Goal: Task Accomplishment & Management: Complete application form

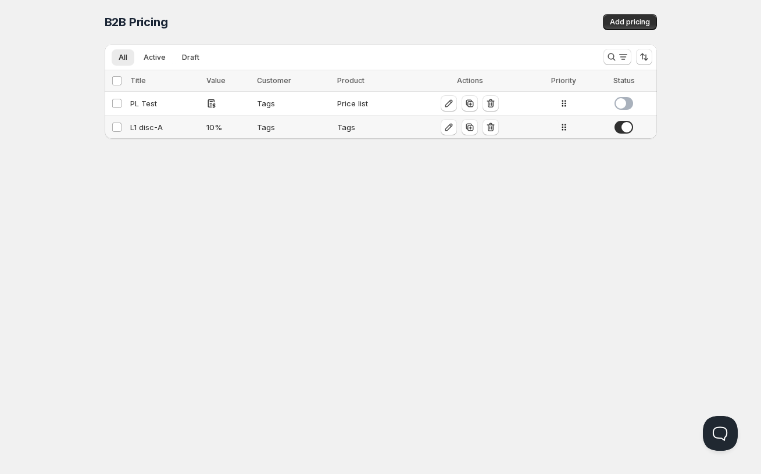
click at [146, 130] on div "L1 disc-A" at bounding box center [165, 127] width 70 height 12
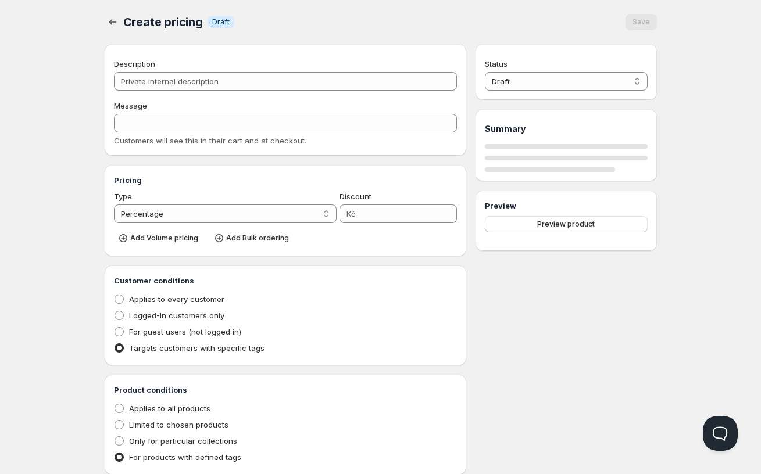
type input "L1 disc-A"
type input "L1_DISC-A"
type input "10"
radio input "true"
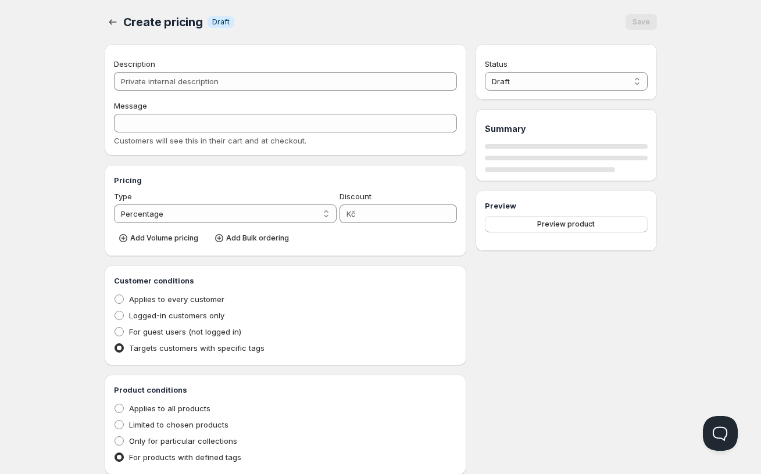
select select "1"
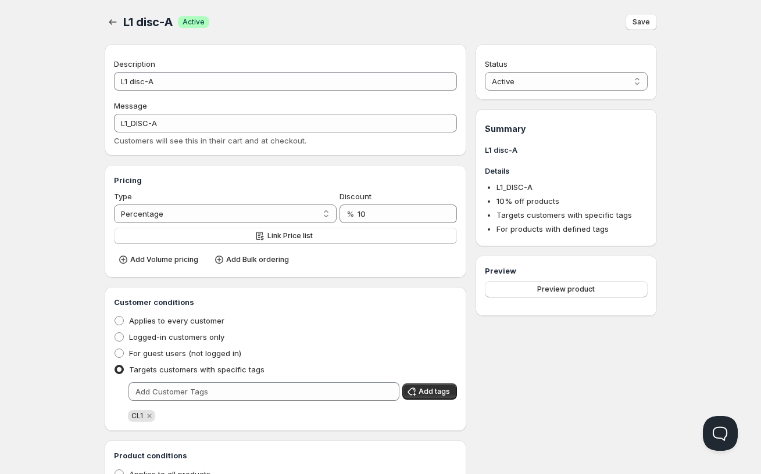
scroll to position [112, 0]
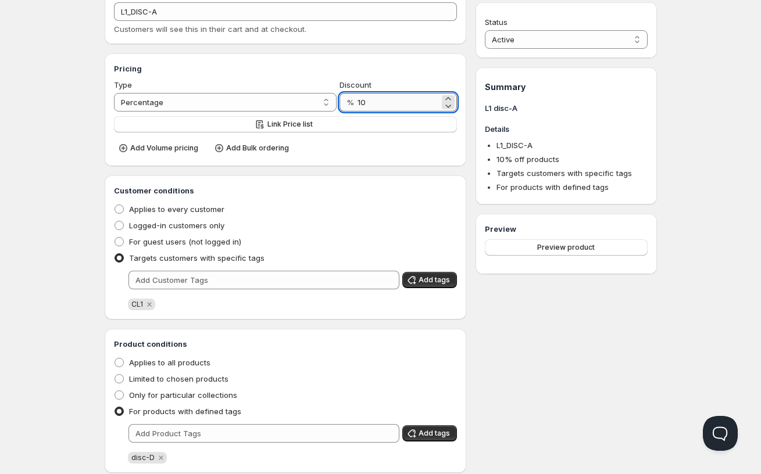
click at [393, 101] on input "10" at bounding box center [398, 102] width 82 height 19
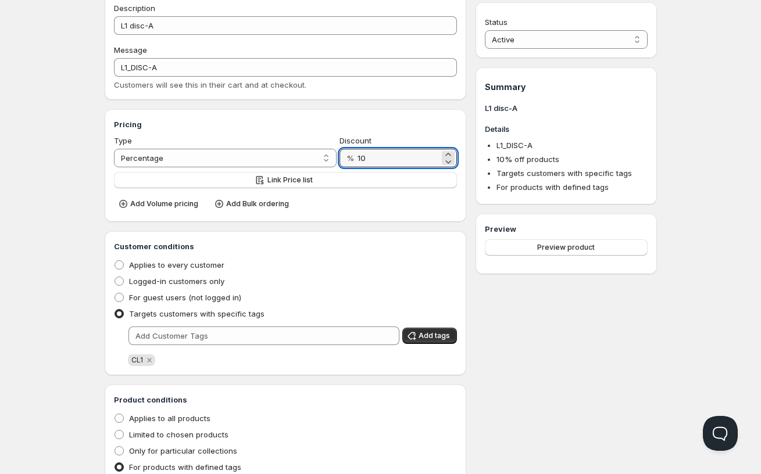
scroll to position [87, 0]
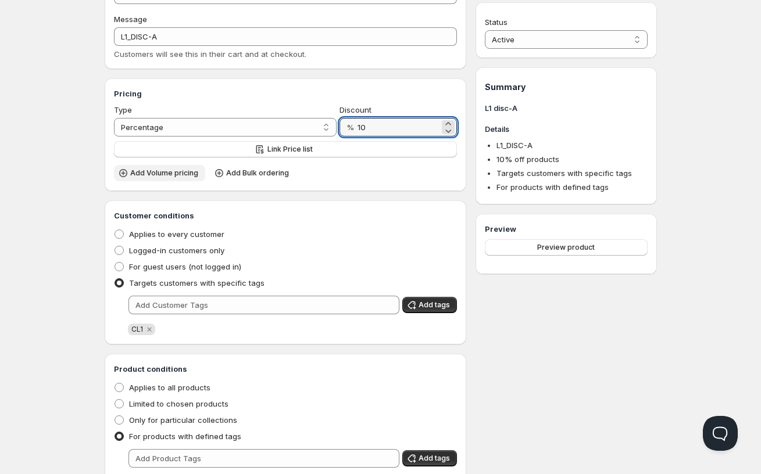
click at [170, 175] on span "Add Volume pricing" at bounding box center [164, 172] width 68 height 9
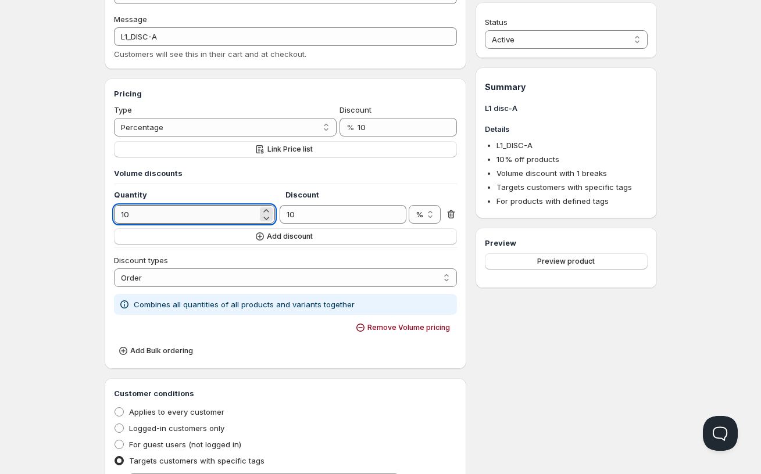
click at [161, 211] on input "10" at bounding box center [186, 214] width 144 height 19
type input "100"
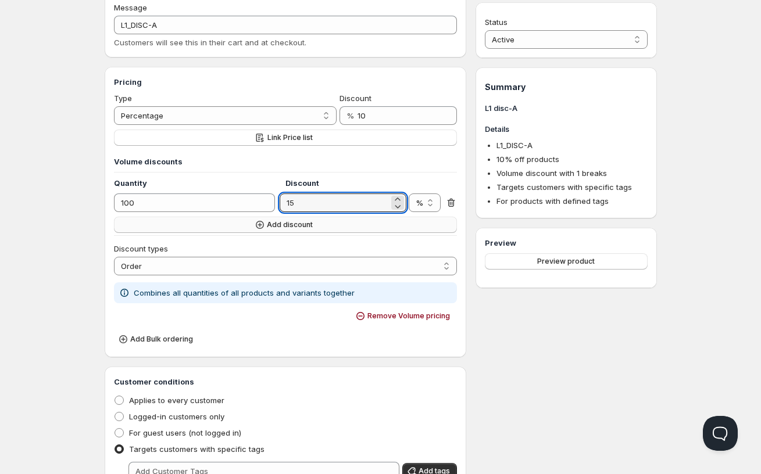
scroll to position [105, 0]
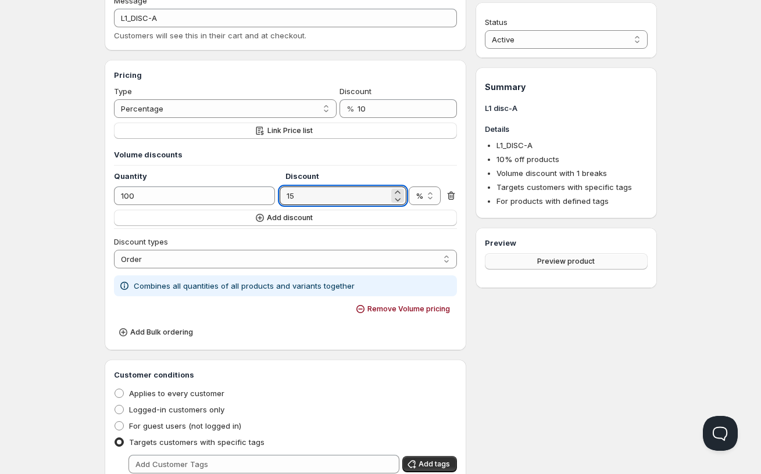
type input "15"
click at [537, 266] on button "Preview product" at bounding box center [566, 261] width 162 height 16
click at [453, 198] on icon at bounding box center [451, 196] width 12 height 12
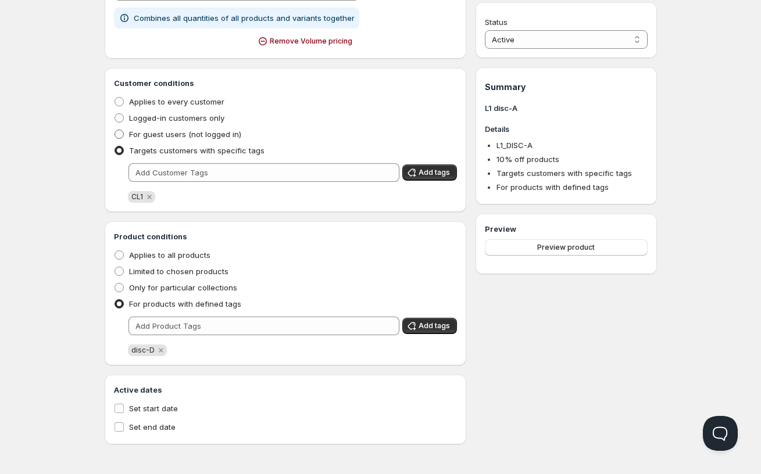
scroll to position [350, 0]
click at [138, 270] on span "Limited to chosen products" at bounding box center [178, 271] width 99 height 9
click at [115, 267] on input "Limited to chosen products" at bounding box center [114, 267] width 1 height 1
radio input "true"
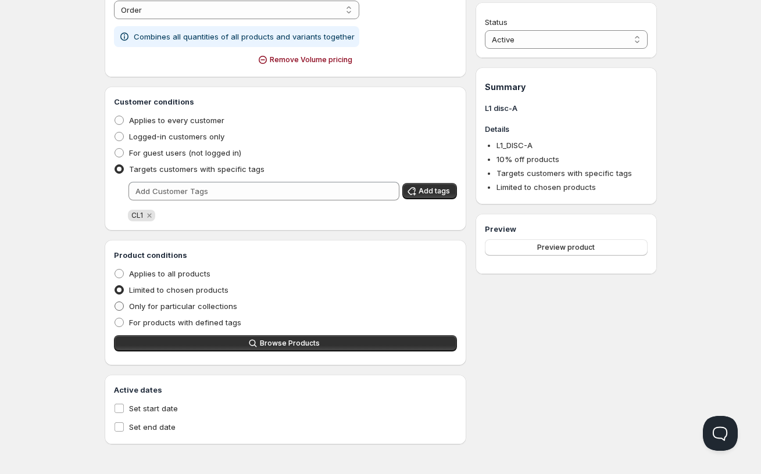
click at [155, 306] on span "Only for particular collections" at bounding box center [183, 306] width 108 height 9
click at [115, 302] on input "Only for particular collections" at bounding box center [114, 302] width 1 height 1
radio input "true"
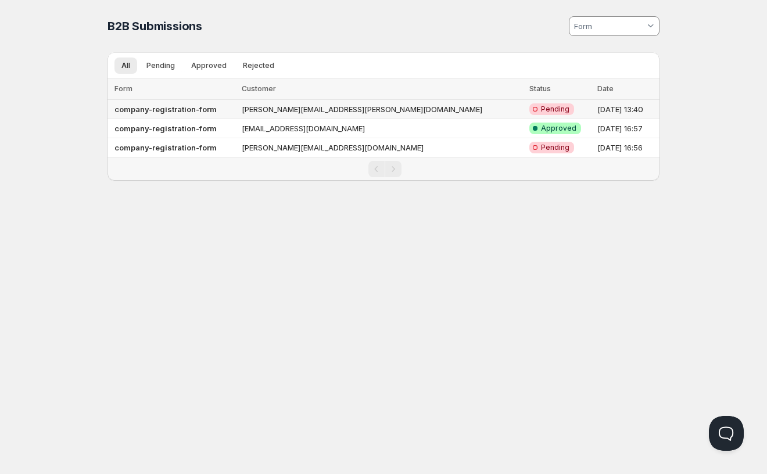
click at [368, 110] on td "adam.richter@bohemecollection.cz" at bounding box center [382, 109] width 288 height 19
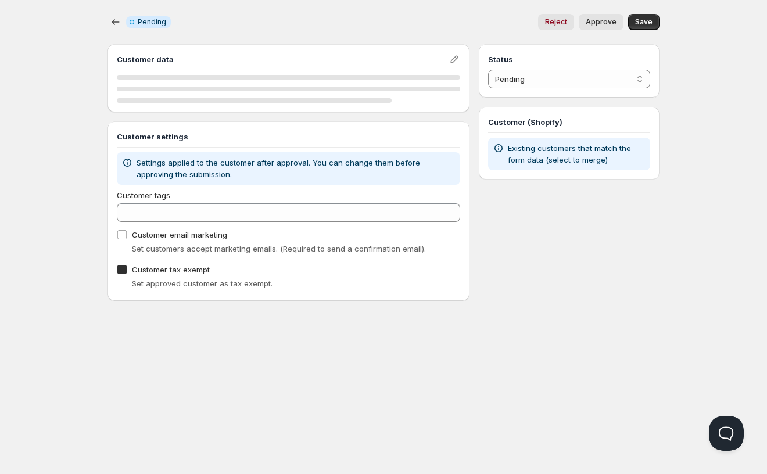
checkbox input "true"
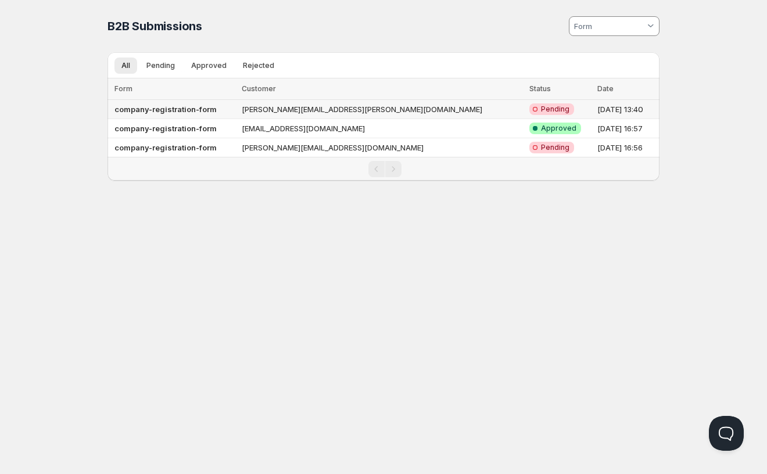
click at [400, 105] on td "adam.richter@bohemecollection.cz" at bounding box center [382, 109] width 288 height 19
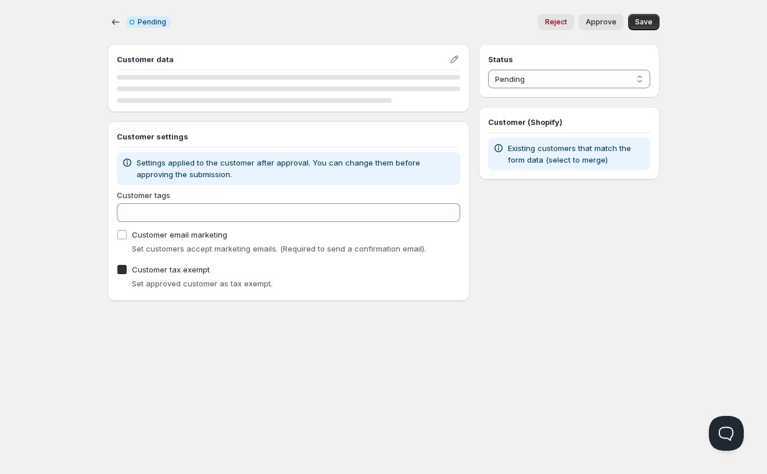
checkbox input "true"
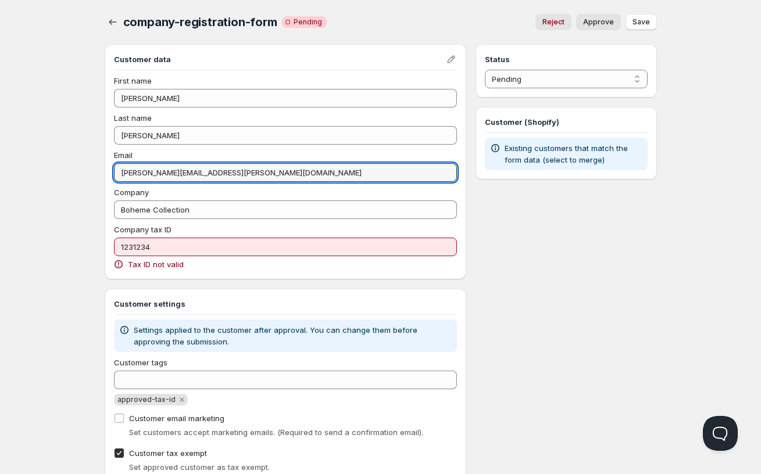
drag, startPoint x: 259, startPoint y: 180, endPoint x: 111, endPoint y: 160, distance: 149.5
click at [22, 161] on div "Home Pricing Price lists Forms Submissions Settings Features Plans company-regi…" at bounding box center [380, 257] width 761 height 514
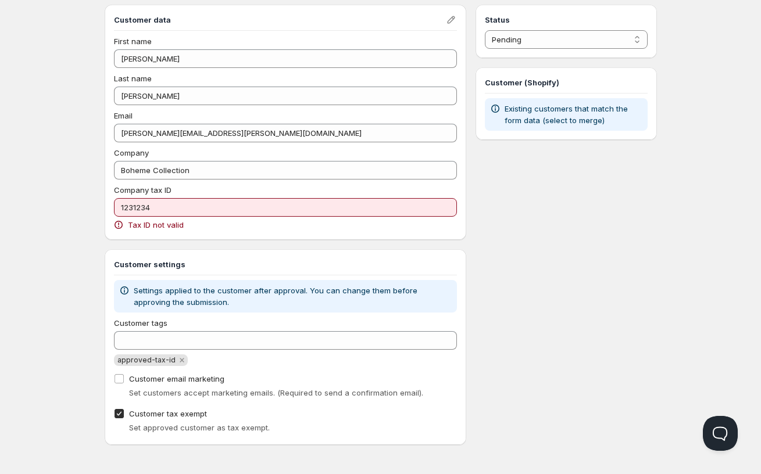
scroll to position [40, 0]
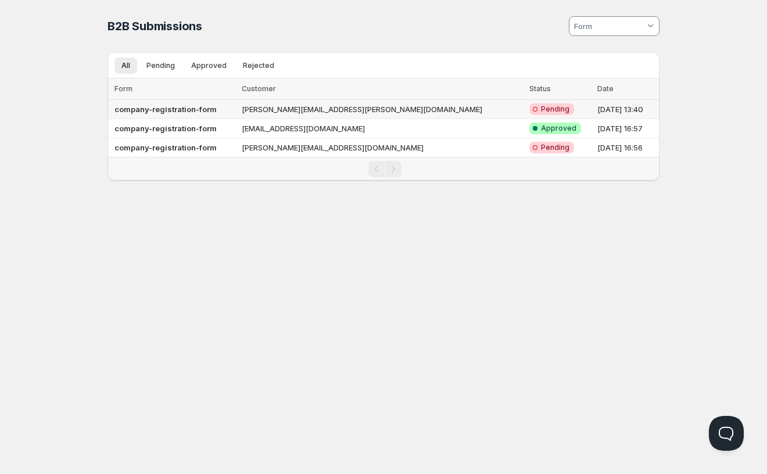
click at [238, 114] on td "company-registration-form" at bounding box center [172, 109] width 131 height 19
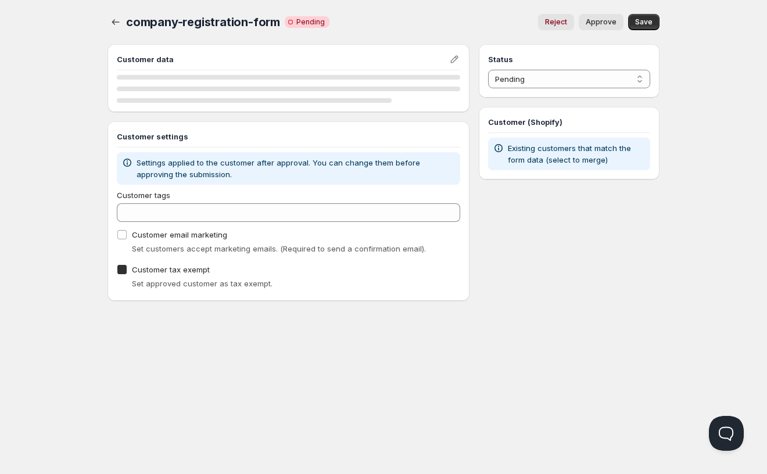
checkbox input "true"
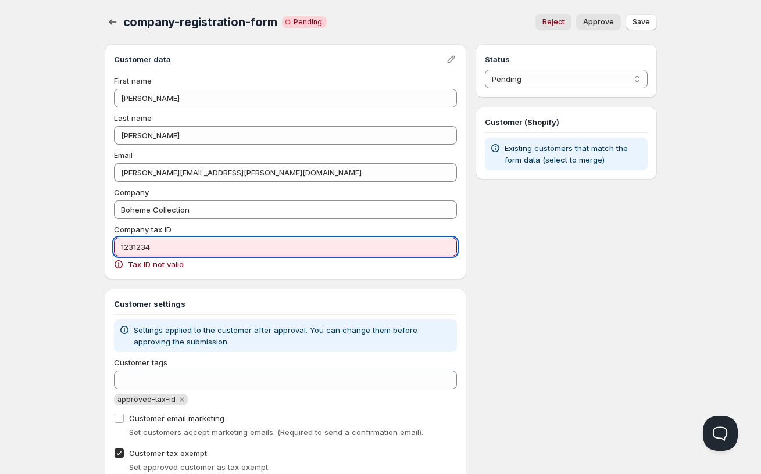
paste input "CZ243 11 120"
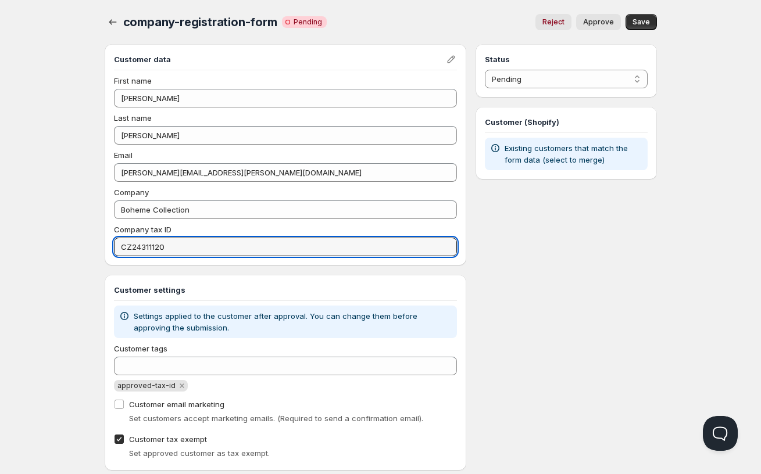
click at [49, 239] on div "Home Pricing Price lists Forms Submissions Settings Features Plans company-regi…" at bounding box center [380, 250] width 761 height 500
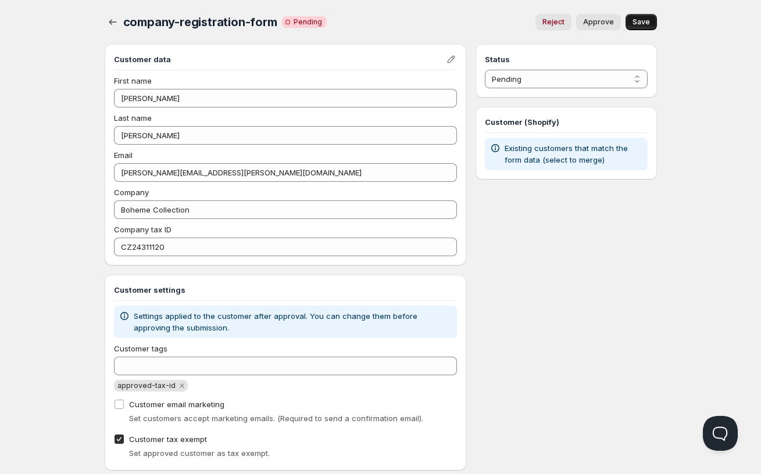
click at [634, 26] on span "Save" at bounding box center [640, 21] width 17 height 9
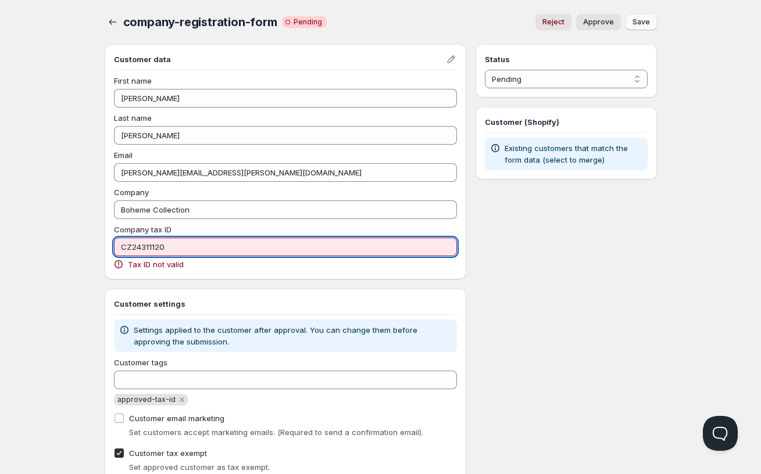
click at [171, 242] on input "CZ24311120" at bounding box center [285, 247] width 343 height 19
click at [535, 285] on div "Status Pending Approved Rejected Ignored Spam Pending Customer (Shopify) Existi…" at bounding box center [565, 264] width 181 height 440
click at [302, 241] on input "CZ24311120" at bounding box center [285, 247] width 343 height 19
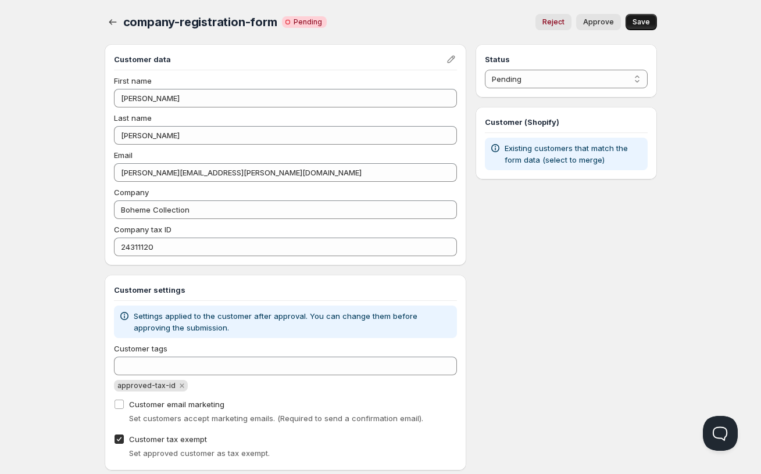
click at [656, 24] on button "Save" at bounding box center [640, 22] width 31 height 16
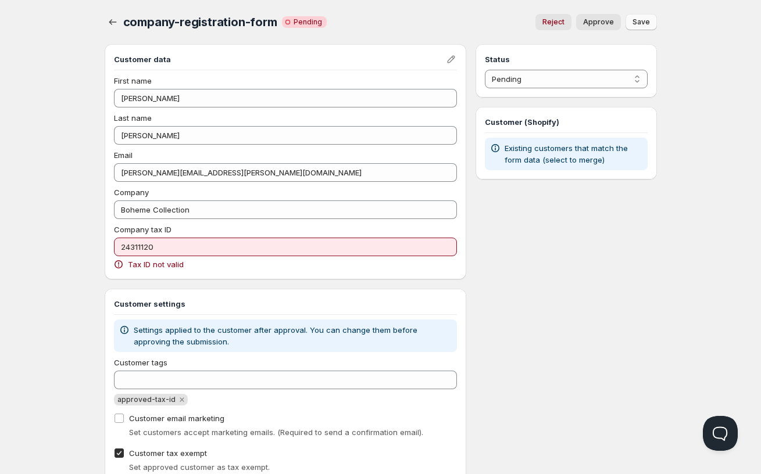
click at [650, 24] on button "Save" at bounding box center [640, 22] width 31 height 16
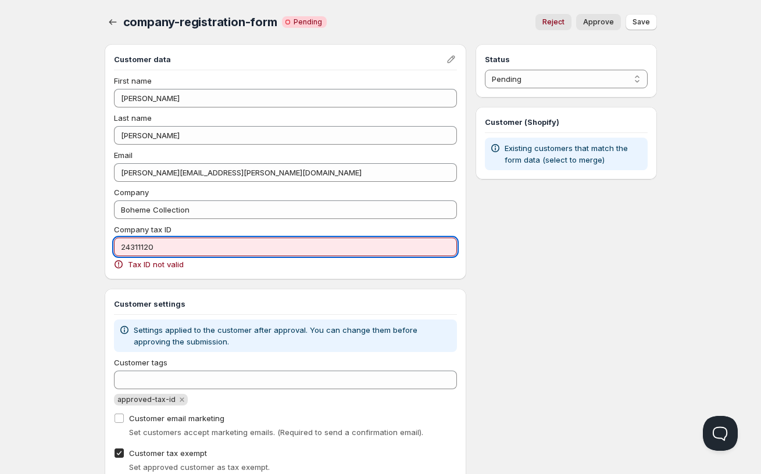
click at [137, 246] on input "24311120" at bounding box center [285, 247] width 343 height 19
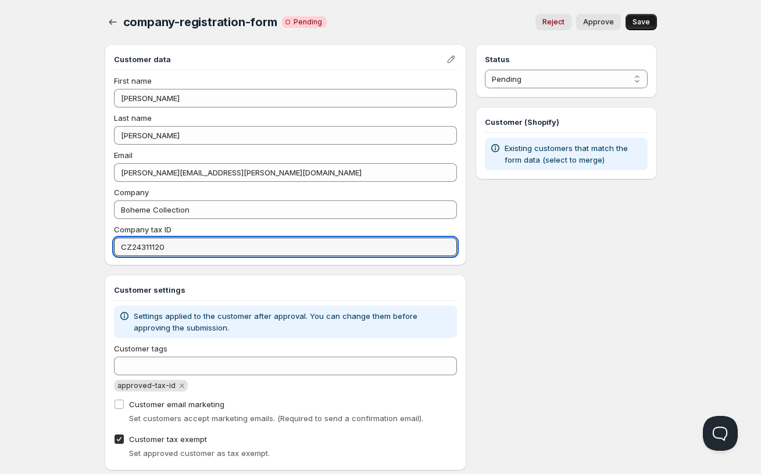
type input "CZ24311120"
click at [636, 22] on span "Save" at bounding box center [640, 21] width 17 height 9
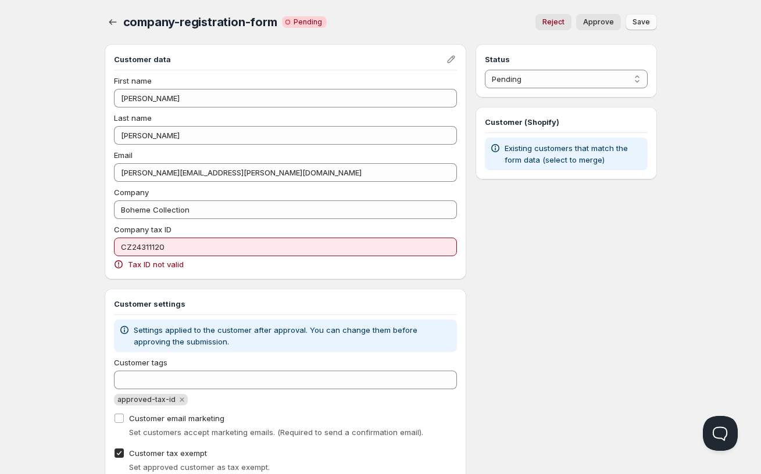
click at [636, 22] on span "Save" at bounding box center [640, 21] width 17 height 9
click at [467, 257] on div "Customer data First name Adam Last name Richter Email adam.richter@bohemecollec…" at bounding box center [381, 264] width 552 height 440
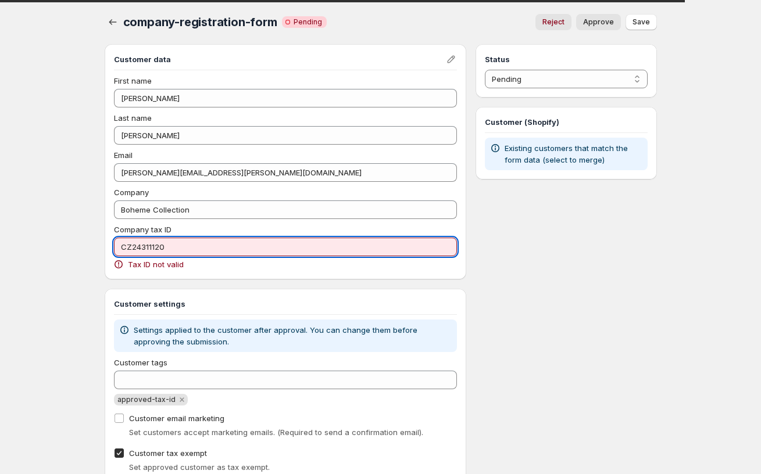
click at [228, 253] on input "CZ24311120" at bounding box center [285, 247] width 343 height 19
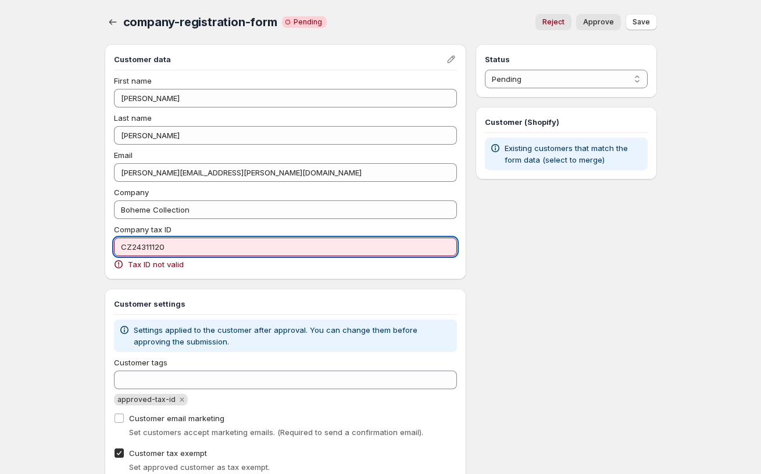
paste input "11"
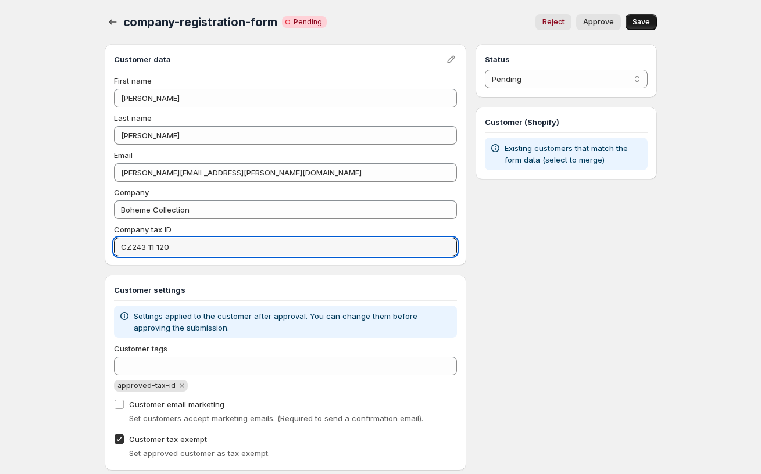
click at [637, 26] on span "Save" at bounding box center [640, 21] width 17 height 9
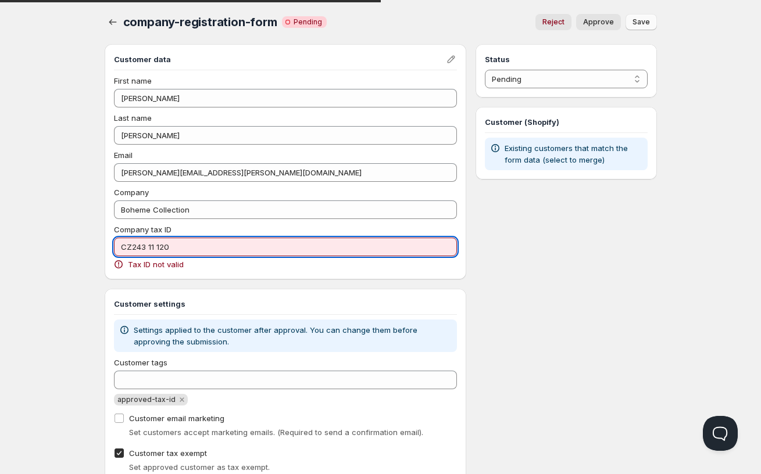
click at [311, 252] on input "CZ243 11 120" at bounding box center [285, 247] width 343 height 19
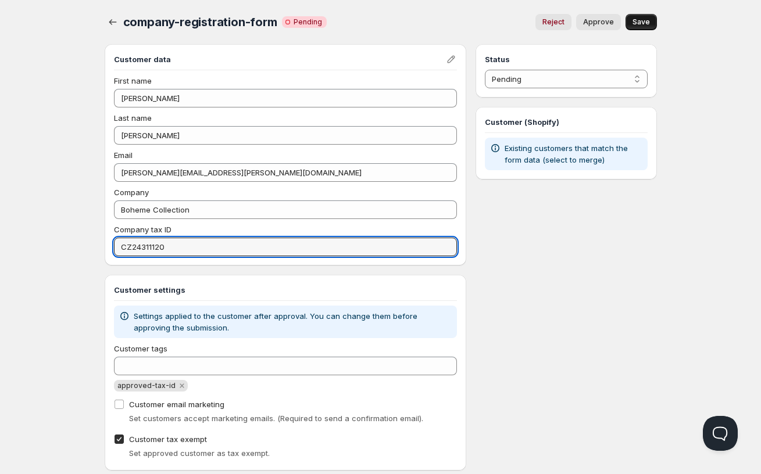
click at [633, 24] on button "Save" at bounding box center [640, 22] width 31 height 16
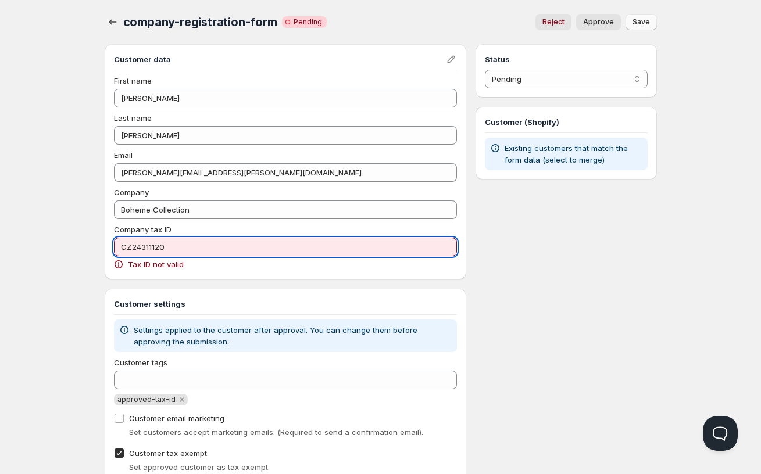
click at [134, 248] on input "CZ24311120" at bounding box center [285, 247] width 343 height 19
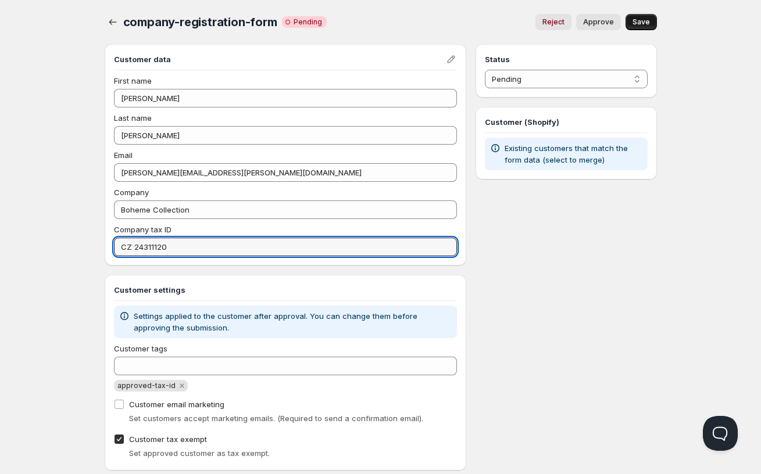
type input "CZ 24311120"
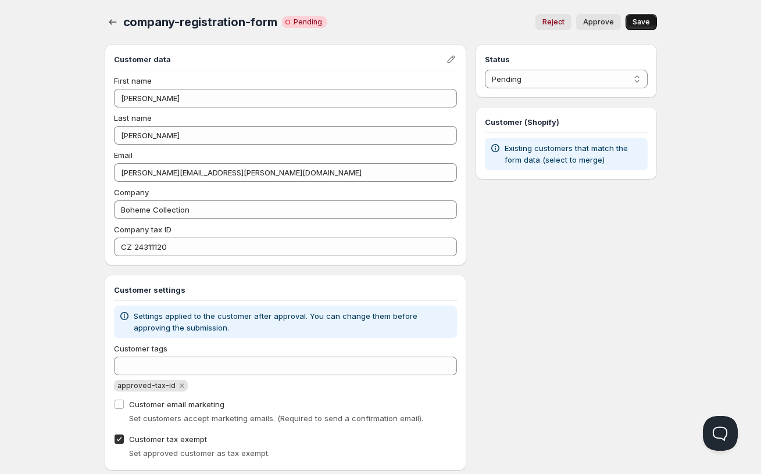
click at [646, 21] on span "Save" at bounding box center [640, 21] width 17 height 9
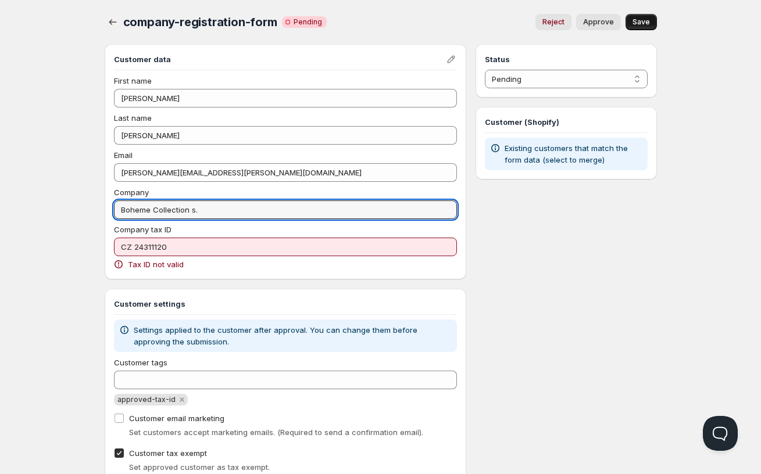
paste input "Národní export s.r.o"
type input "Národní export s.r.o."
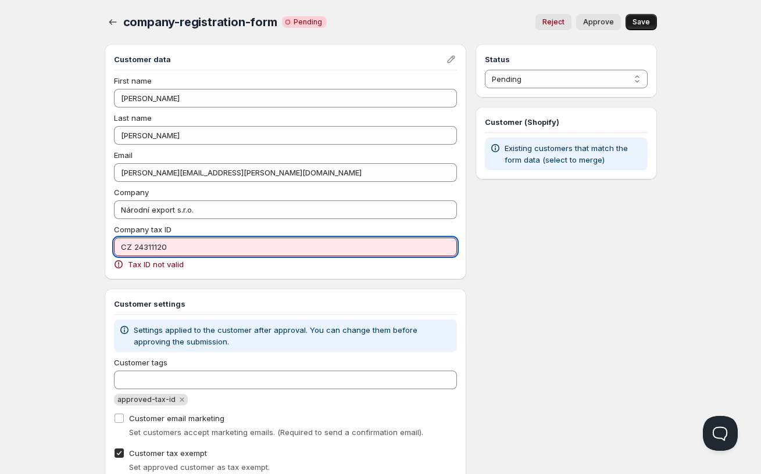
click at [241, 239] on input "CZ 24311120" at bounding box center [285, 247] width 343 height 19
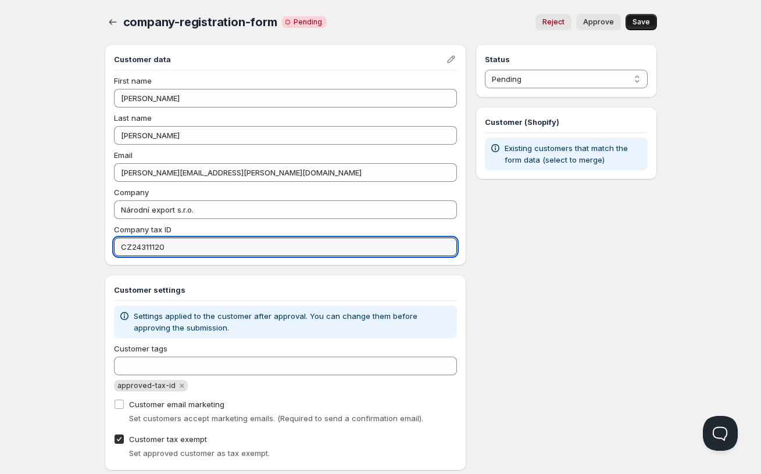
type input "CZ24311120"
click at [653, 20] on button "Save" at bounding box center [640, 22] width 31 height 16
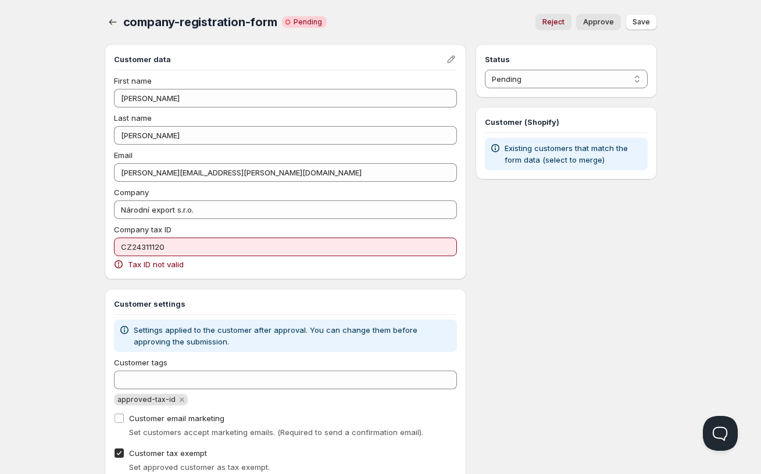
click at [551, 298] on div "Status Pending Approved Rejected Ignored Spam Pending Customer (Shopify) Existi…" at bounding box center [565, 264] width 181 height 440
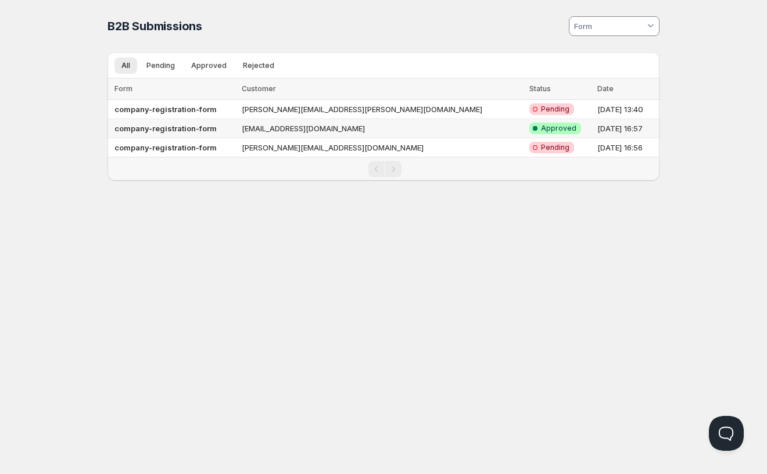
click at [191, 125] on b "company-registration-form" at bounding box center [165, 128] width 102 height 9
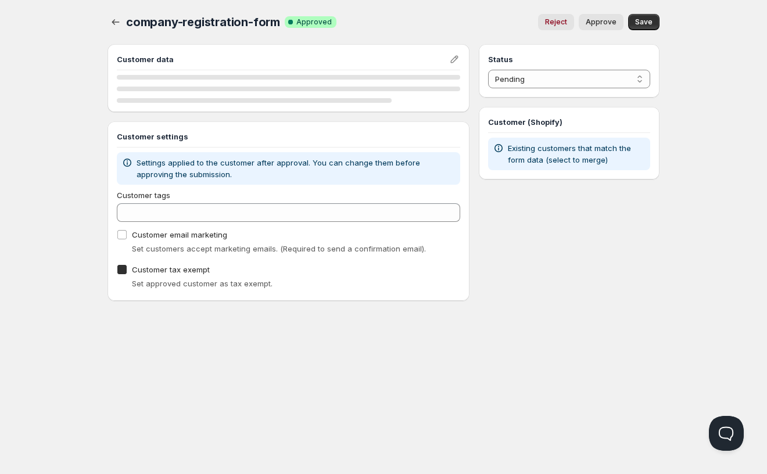
checkbox input "true"
select select "1"
